Goal: Task Accomplishment & Management: Manage account settings

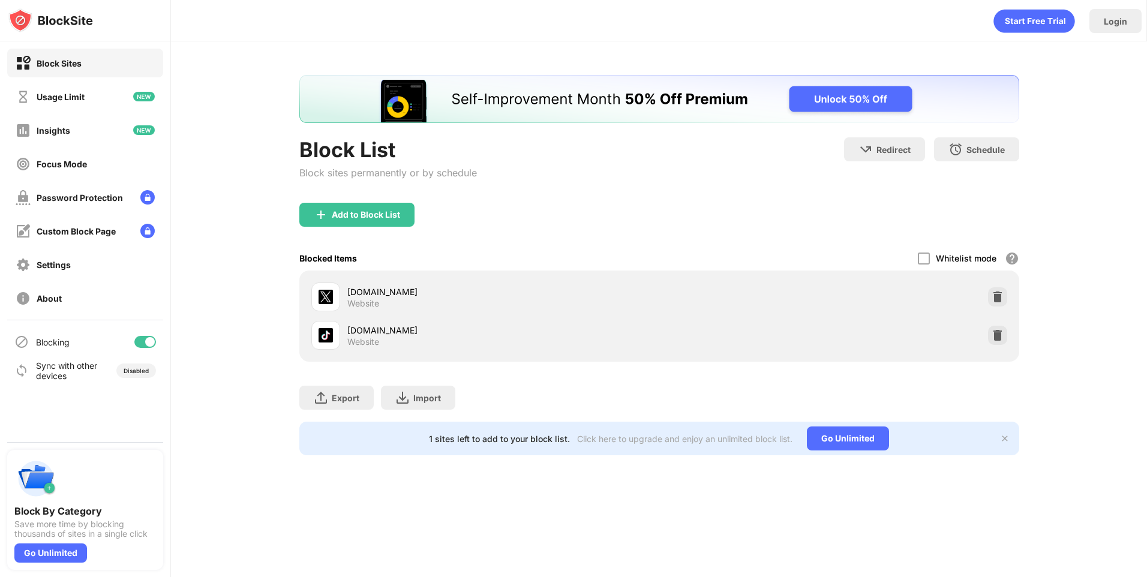
click at [990, 336] on div at bounding box center [997, 335] width 19 height 19
